Goal: Task Accomplishment & Management: Manage account settings

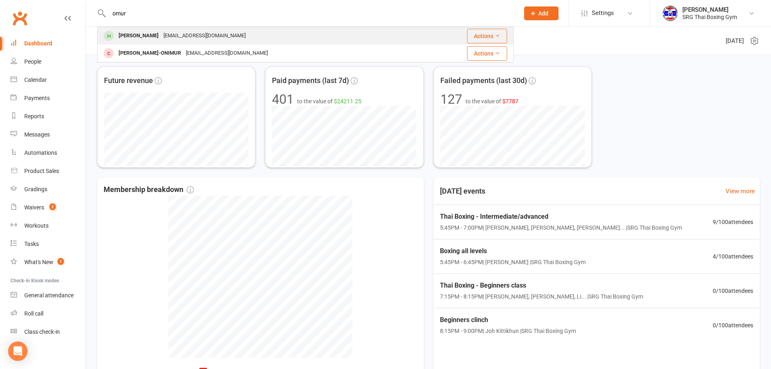
type input "omur"
click at [172, 36] on div "[EMAIL_ADDRESS][DOMAIN_NAME]" at bounding box center [204, 36] width 87 height 12
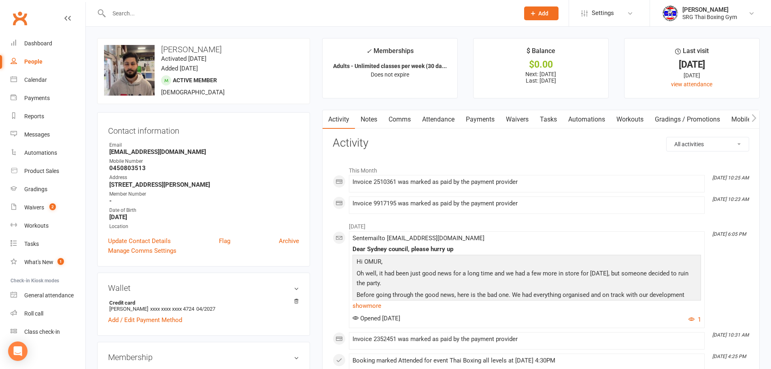
click at [533, 119] on link "Waivers" at bounding box center [518, 119] width 34 height 19
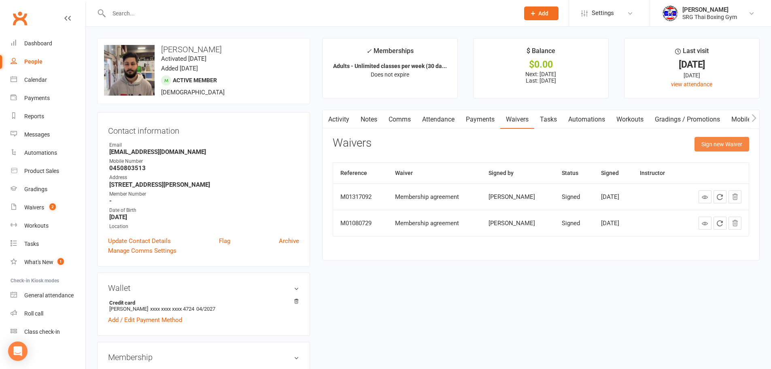
click at [733, 142] on button "Sign new Waiver" at bounding box center [722, 144] width 55 height 15
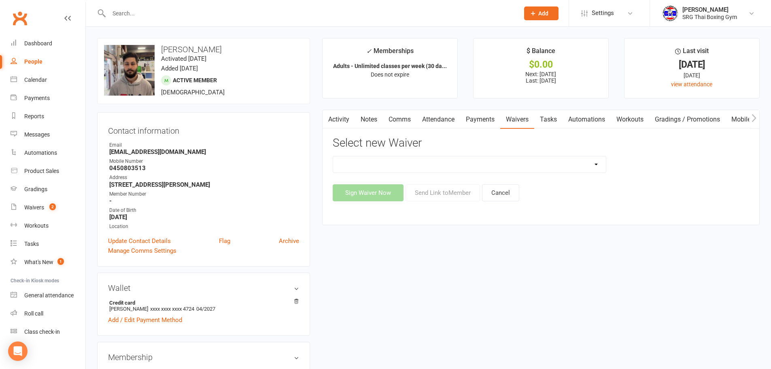
drag, startPoint x: 496, startPoint y: 154, endPoint x: 513, endPoint y: 166, distance: 20.6
click at [514, 166] on div "Select new Waiver Membership agreement Membership cancellation form Membership …" at bounding box center [541, 169] width 417 height 64
click at [512, 167] on select "Membership agreement Membership cancellation form Membership hold form New paym…" at bounding box center [469, 164] width 273 height 16
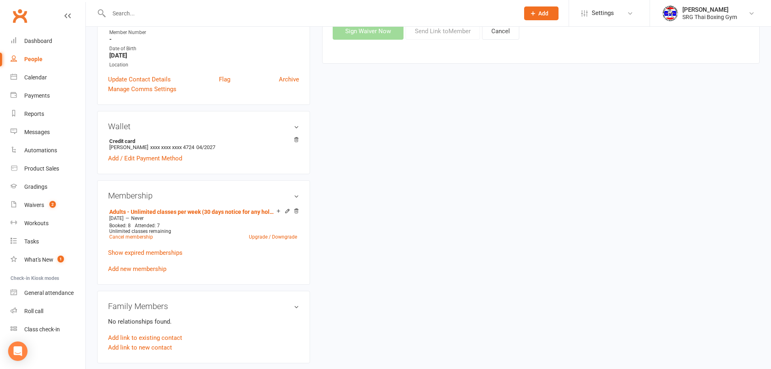
scroll to position [162, 0]
click at [139, 252] on link "Show expired memberships" at bounding box center [145, 252] width 75 height 7
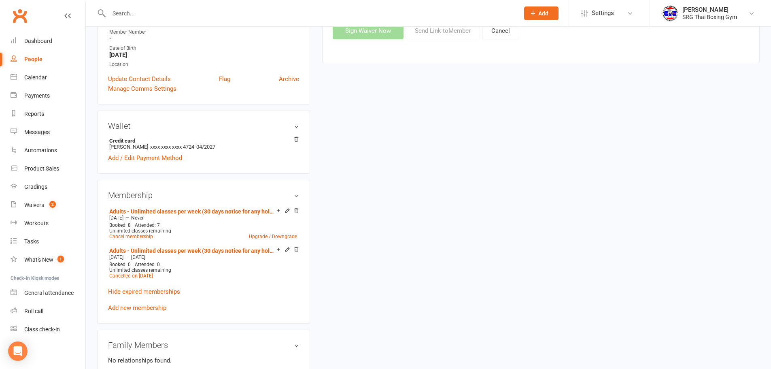
scroll to position [0, 0]
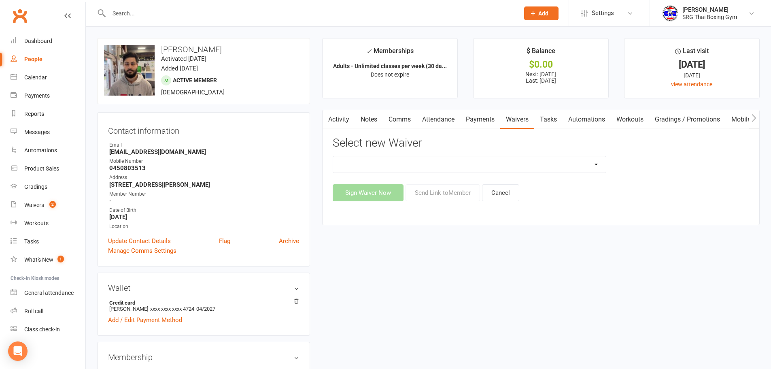
click at [409, 160] on select "Membership agreement Membership cancellation form Membership hold form New paym…" at bounding box center [469, 164] width 273 height 16
select select "12441"
click at [333, 156] on select "Membership agreement Membership cancellation form Membership hold form New paym…" at bounding box center [469, 164] width 273 height 16
click at [422, 197] on button "Send Link to Member" at bounding box center [443, 192] width 75 height 17
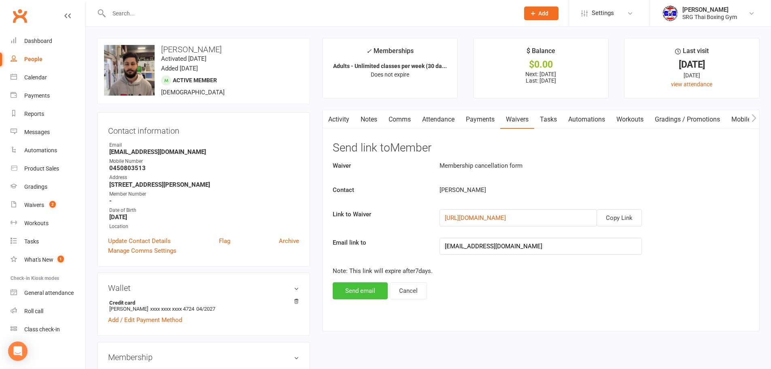
click at [356, 286] on button "Send email" at bounding box center [360, 290] width 55 height 17
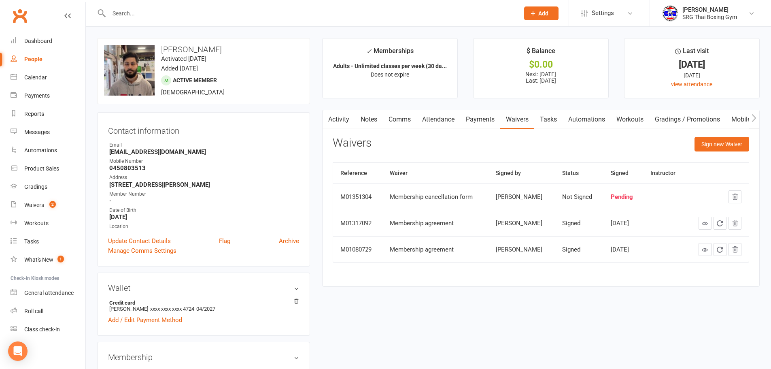
click at [114, 13] on input "text" at bounding box center [310, 13] width 407 height 11
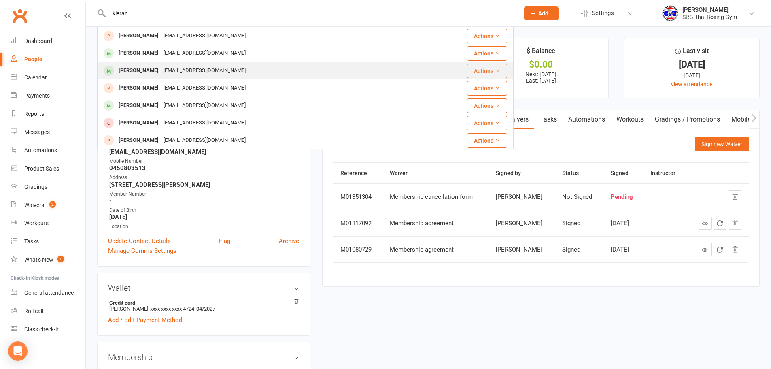
type input "kieran"
click at [151, 70] on div "[PERSON_NAME]" at bounding box center [138, 71] width 45 height 12
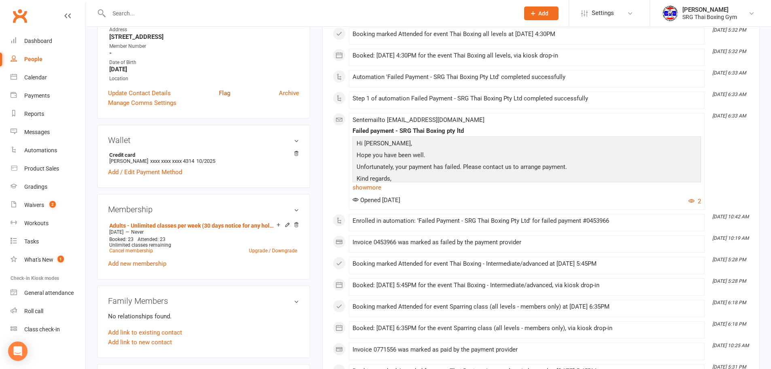
scroll to position [162, 0]
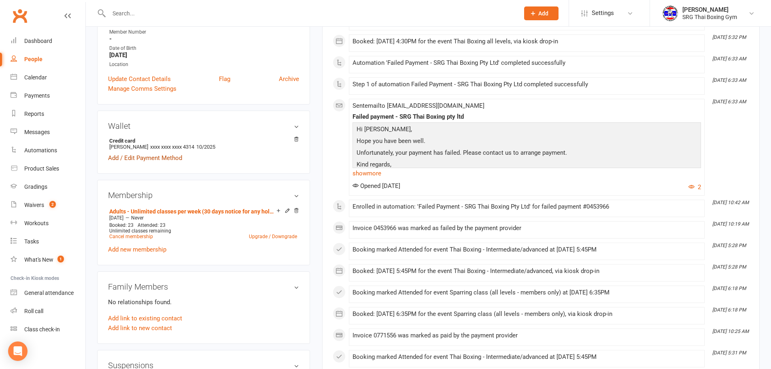
click at [163, 162] on link "Add / Edit Payment Method" at bounding box center [145, 158] width 74 height 10
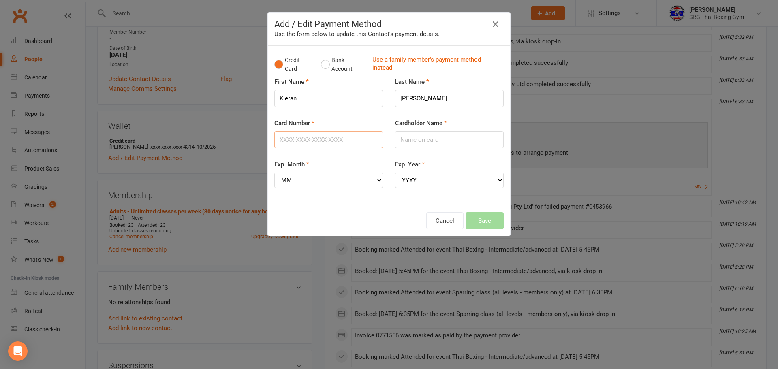
click at [329, 137] on input "Card Number" at bounding box center [328, 139] width 109 height 17
type input "[CREDIT_CARD_NUMBER]"
click at [427, 144] on input "Cardholder Name" at bounding box center [449, 139] width 109 height 17
type input "[PERSON_NAME]"
click at [294, 174] on select "MM 01 02 03 04 05 06 07 08 09 10 11 12" at bounding box center [328, 180] width 109 height 15
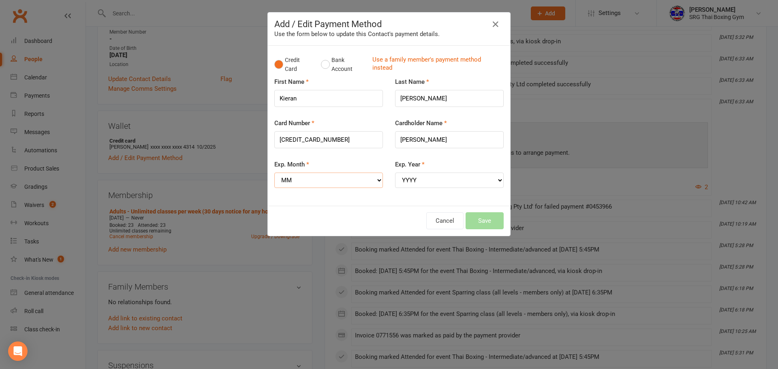
select select "08"
click at [274, 173] on select "MM 01 02 03 04 05 06 07 08 09 10 11 12" at bounding box center [328, 180] width 109 height 15
click at [424, 185] on select "YYYY 2025 2026 2027 2028 2029 2030 2031 2032 2033 2034" at bounding box center [449, 180] width 109 height 15
select select "2028"
click at [395, 173] on select "YYYY 2025 2026 2027 2028 2029 2030 2031 2032 2033 2034" at bounding box center [449, 180] width 109 height 15
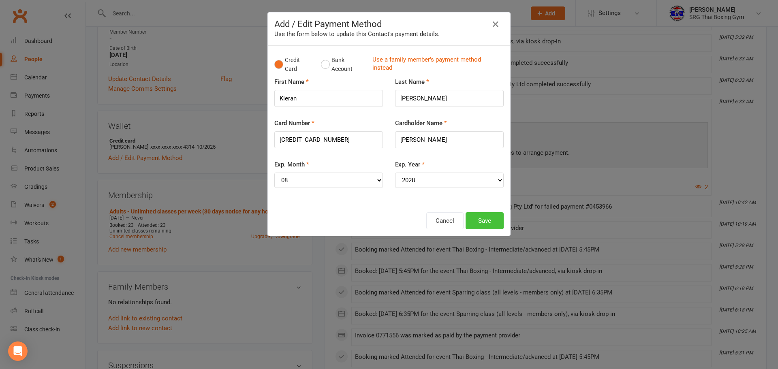
click at [471, 218] on button "Save" at bounding box center [484, 220] width 38 height 17
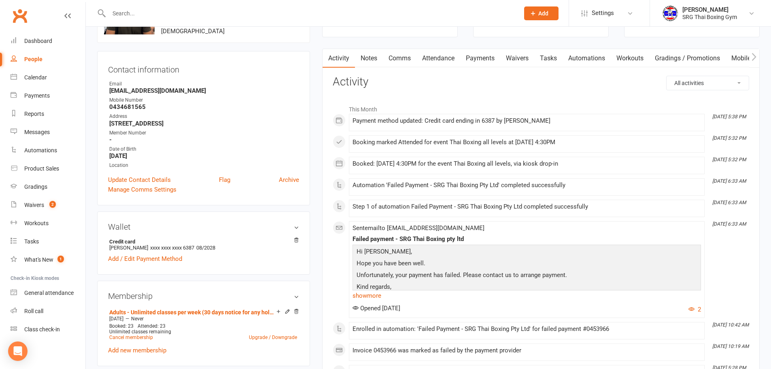
scroll to position [0, 0]
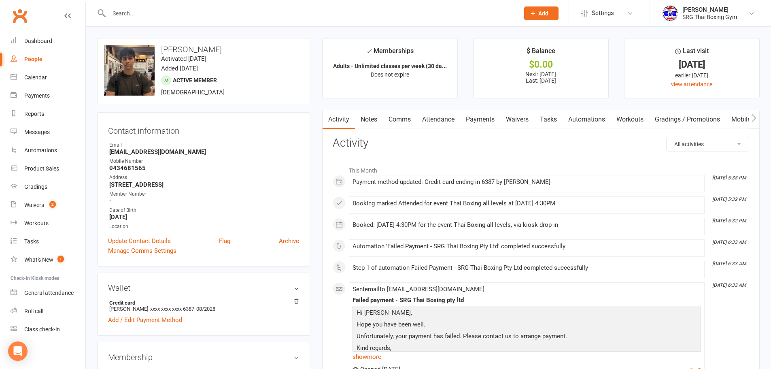
click at [477, 121] on link "Payments" at bounding box center [480, 119] width 40 height 19
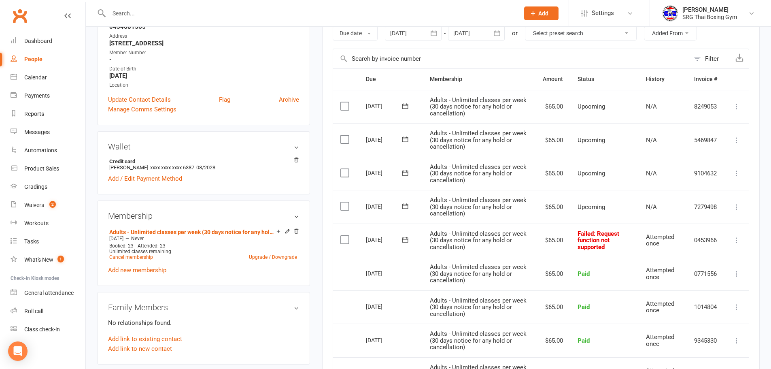
scroll to position [121, 0]
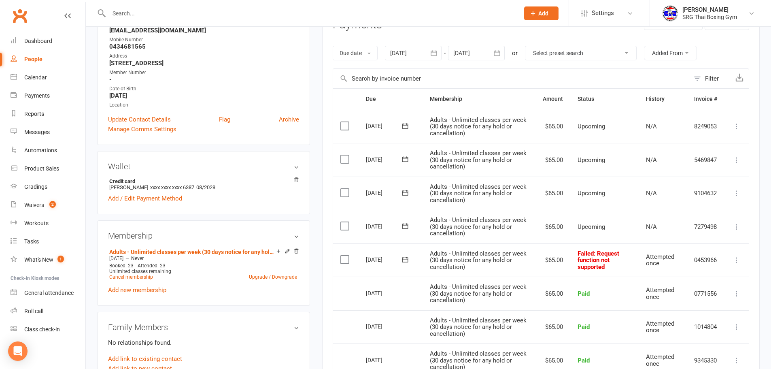
click at [739, 261] on icon at bounding box center [737, 260] width 8 height 8
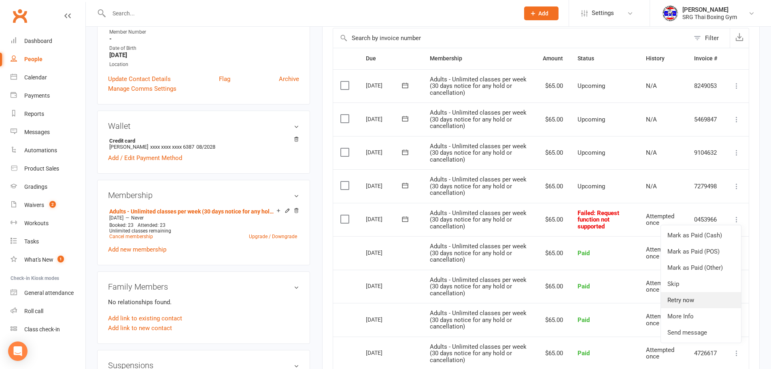
click at [713, 300] on link "Retry now" at bounding box center [701, 300] width 80 height 16
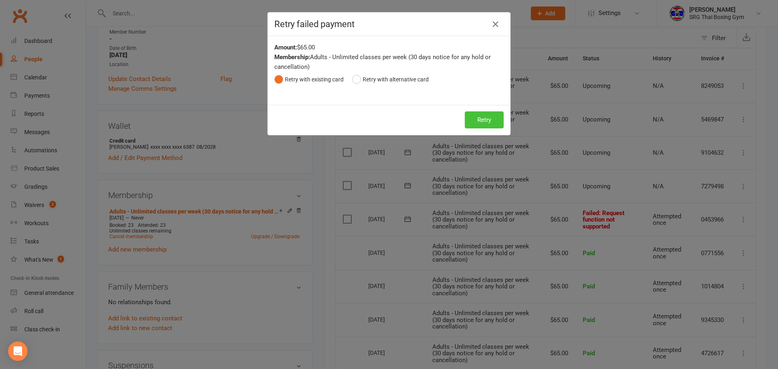
click at [465, 114] on button "Retry" at bounding box center [484, 119] width 39 height 17
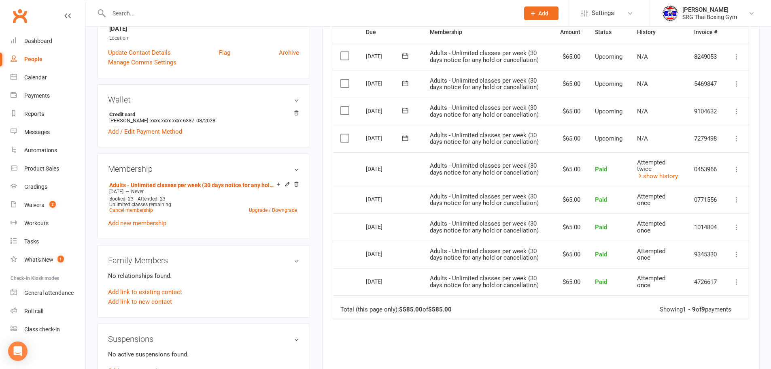
scroll to position [202, 0]
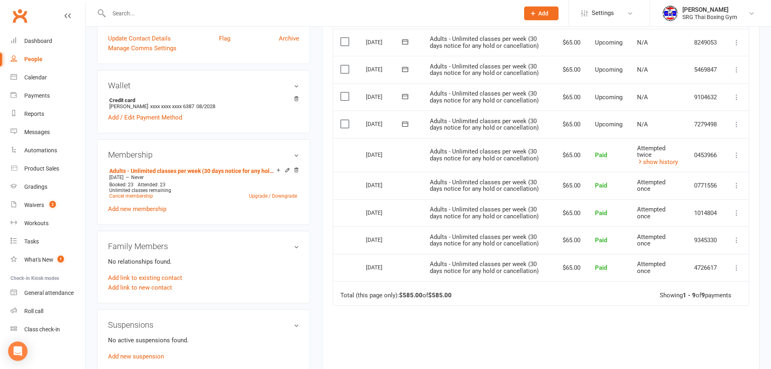
click at [761, 179] on main "✓ Memberships Adults - Unlimited classes per week (30 da... Does not expire $ B…" at bounding box center [541, 133] width 450 height 595
click at [237, 11] on input "text" at bounding box center [310, 13] width 407 height 11
click at [152, 13] on input "text" at bounding box center [310, 13] width 407 height 11
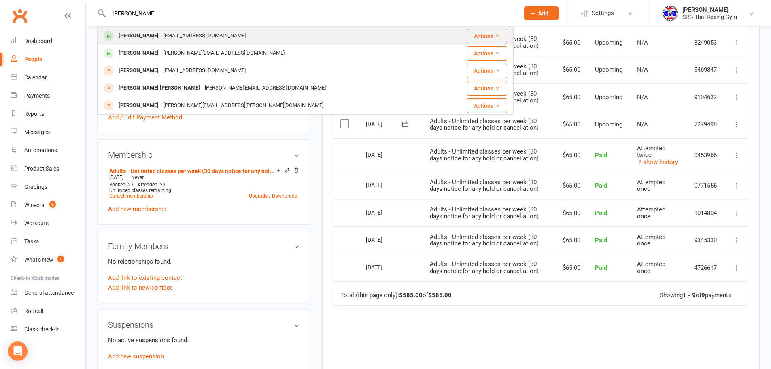
type input "[PERSON_NAME]"
click at [227, 43] on div "[PERSON_NAME] [EMAIL_ADDRESS][DOMAIN_NAME]" at bounding box center [271, 36] width 346 height 17
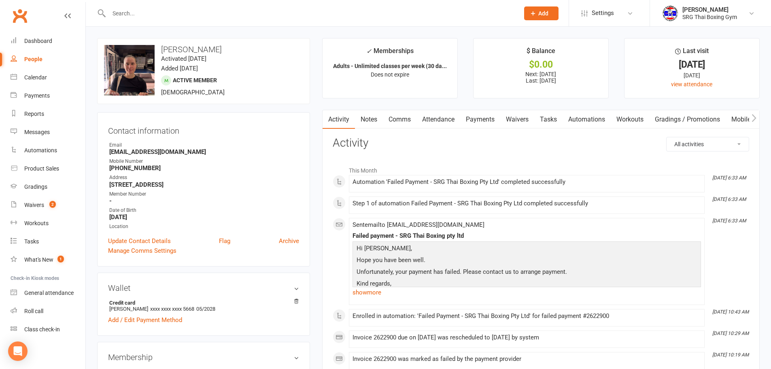
click at [479, 126] on link "Payments" at bounding box center [480, 119] width 40 height 19
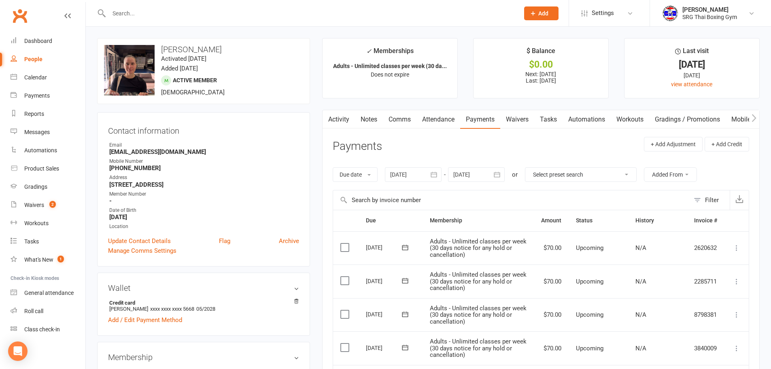
click at [537, 119] on link "Tasks" at bounding box center [549, 119] width 28 height 19
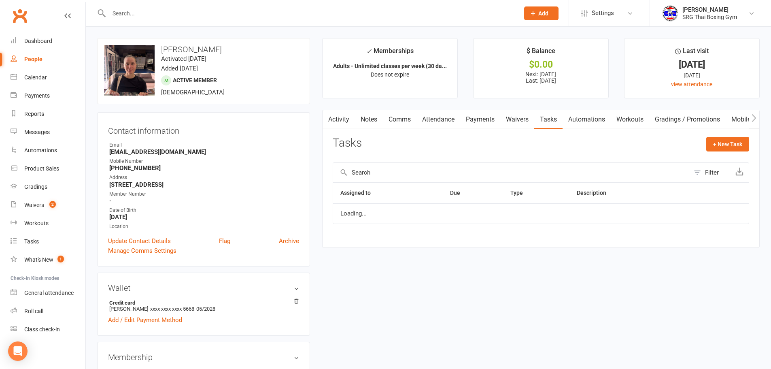
click at [514, 118] on link "Waivers" at bounding box center [518, 119] width 34 height 19
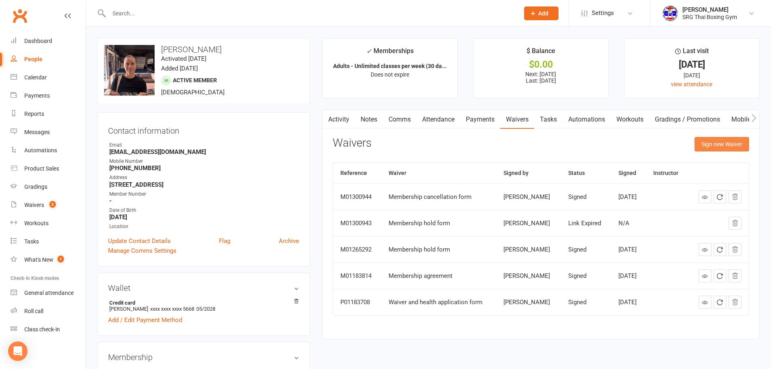
click at [697, 144] on button "Sign new Waiver" at bounding box center [722, 144] width 55 height 15
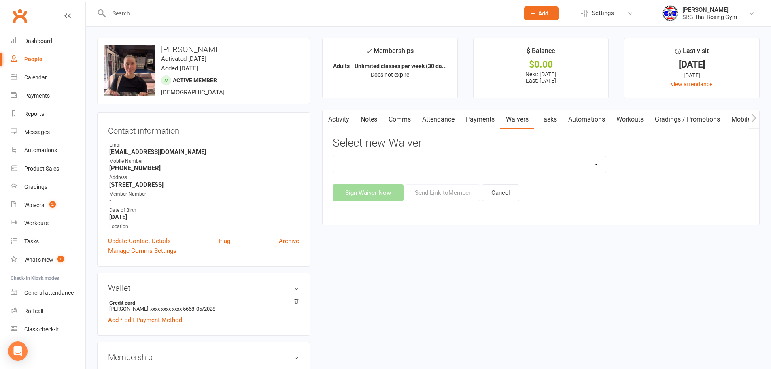
click at [341, 123] on link "Activity" at bounding box center [339, 119] width 32 height 19
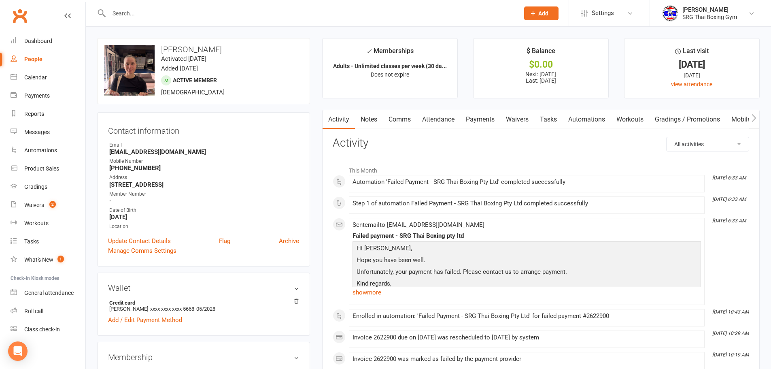
click at [409, 118] on link "Comms" at bounding box center [400, 119] width 34 height 19
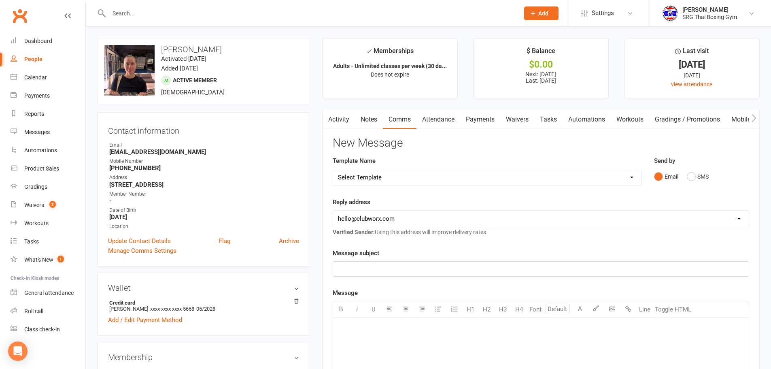
click at [432, 119] on link "Attendance" at bounding box center [439, 119] width 44 height 19
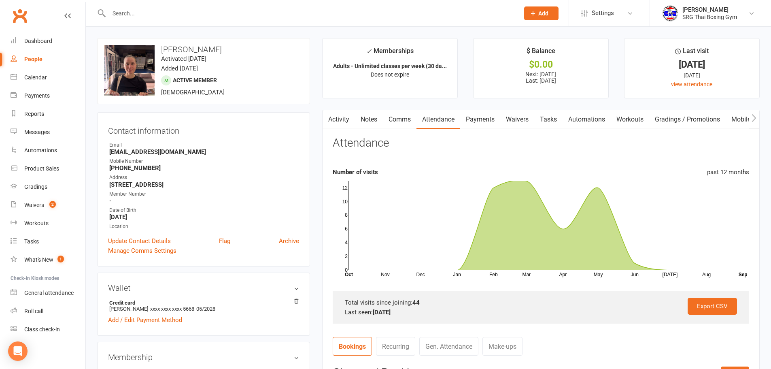
click at [425, 120] on link "Attendance" at bounding box center [439, 119] width 44 height 19
click at [371, 121] on link "Notes" at bounding box center [369, 119] width 28 height 19
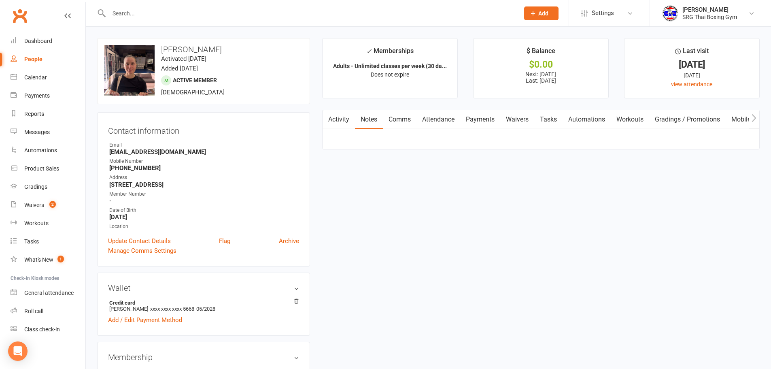
click at [424, 124] on link "Attendance" at bounding box center [439, 119] width 44 height 19
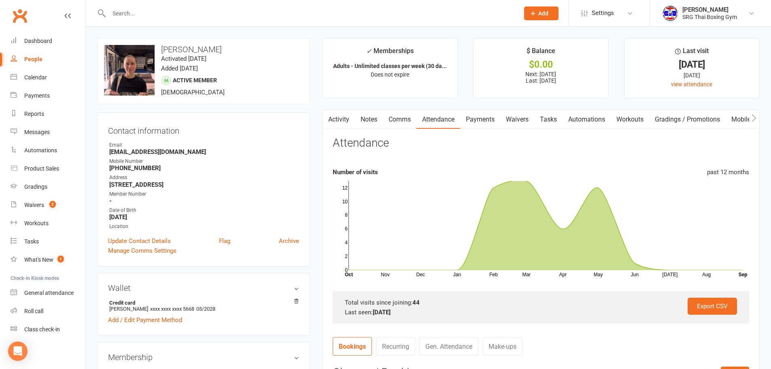
click at [477, 119] on link "Payments" at bounding box center [480, 119] width 40 height 19
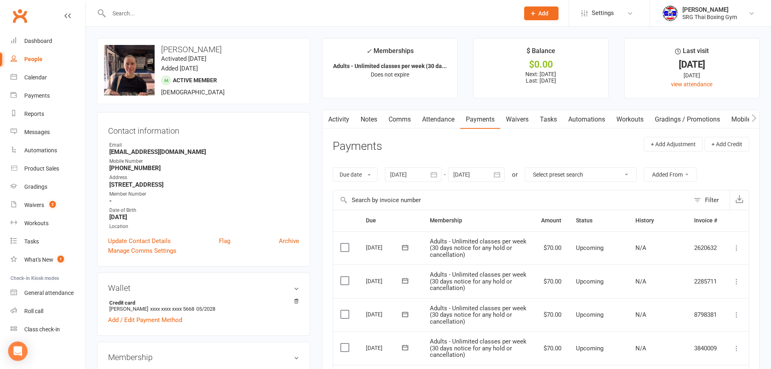
drag, startPoint x: 624, startPoint y: 51, endPoint x: 612, endPoint y: 53, distance: 12.7
click at [624, 51] on li "Last visit [DATE] [DATE] view attendance" at bounding box center [692, 68] width 136 height 60
click at [53, 204] on span "2" at bounding box center [52, 204] width 6 height 7
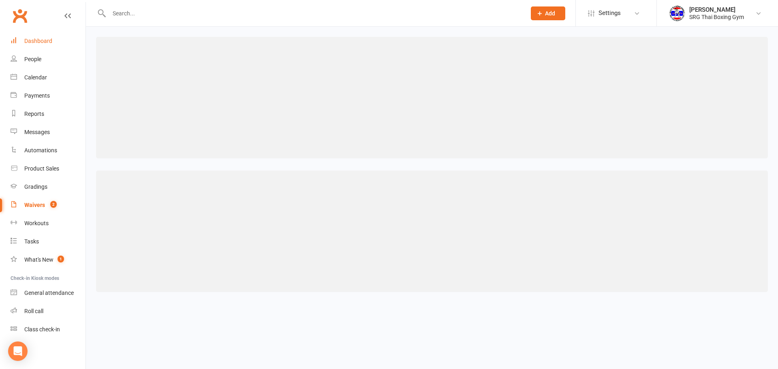
click at [49, 35] on link "Dashboard" at bounding box center [48, 41] width 75 height 18
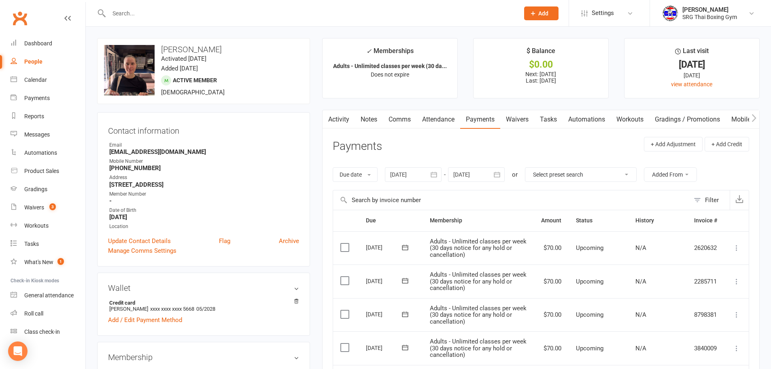
click at [501, 124] on link "Payments" at bounding box center [480, 119] width 40 height 19
click at [521, 117] on link "Waivers" at bounding box center [518, 119] width 34 height 19
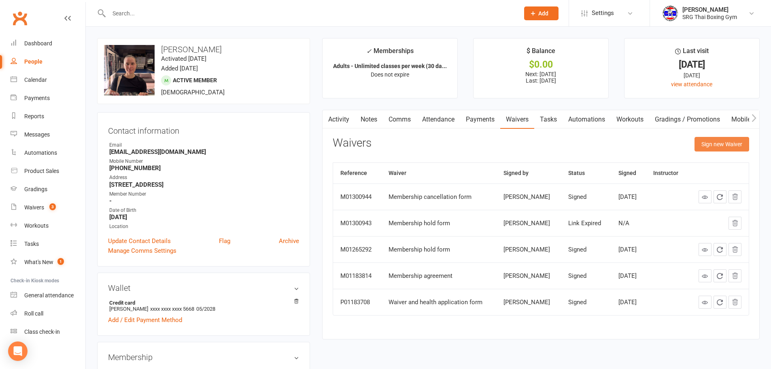
click at [712, 143] on button "Sign new Waiver" at bounding box center [722, 144] width 55 height 15
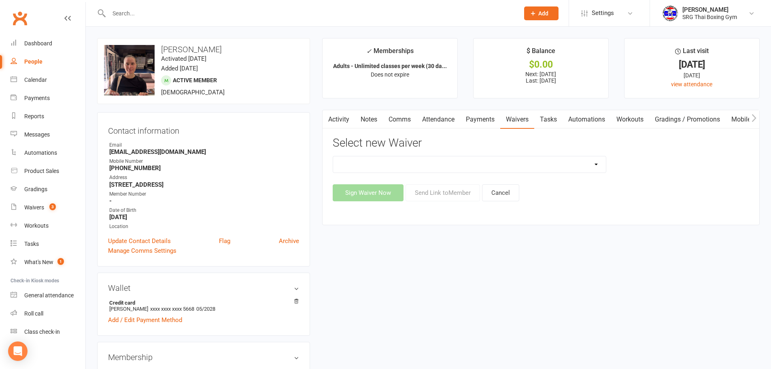
click at [426, 161] on select "Membership agreement Membership cancellation form Membership hold form New paym…" at bounding box center [469, 164] width 273 height 16
select select "12440"
click at [333, 156] on select "Membership agreement Membership cancellation form Membership hold form New paym…" at bounding box center [469, 164] width 273 height 16
click at [458, 194] on button "Send Link to Member" at bounding box center [443, 192] width 75 height 17
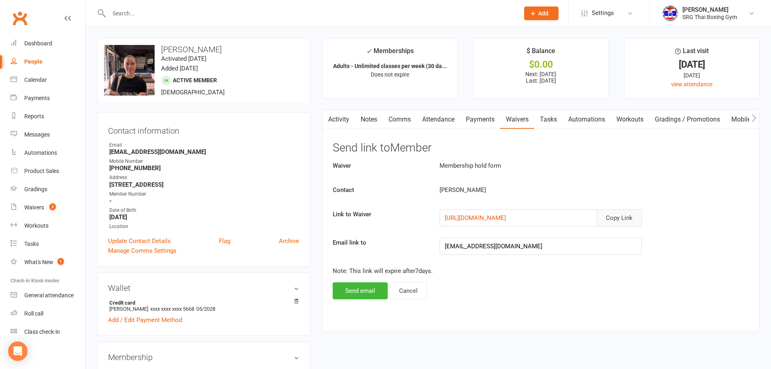
click at [632, 211] on button "Copy Link" at bounding box center [619, 217] width 45 height 17
click at [709, 194] on div "Contact Rebecca von Essen" at bounding box center [541, 191] width 429 height 13
